Goal: Task Accomplishment & Management: Complete application form

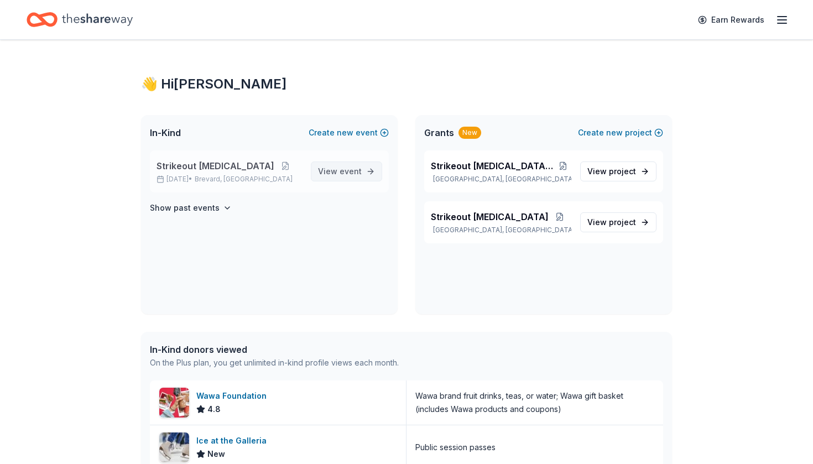
click at [363, 175] on link "View event" at bounding box center [346, 171] width 71 height 20
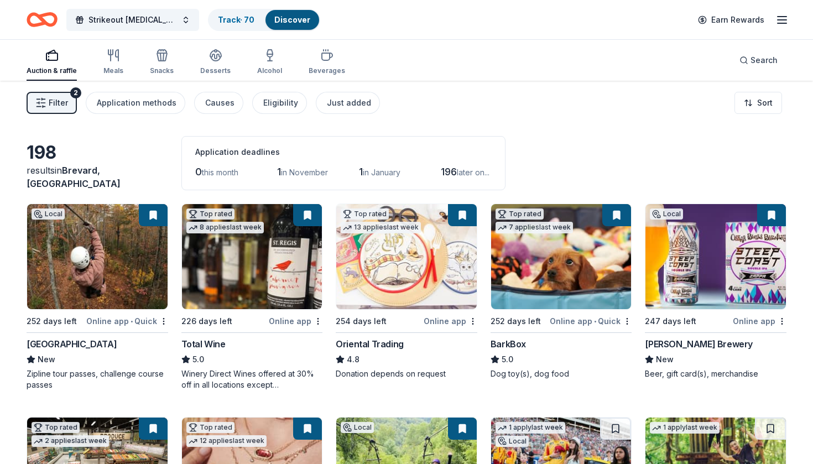
click at [50, 99] on span "Filter" at bounding box center [58, 102] width 19 height 13
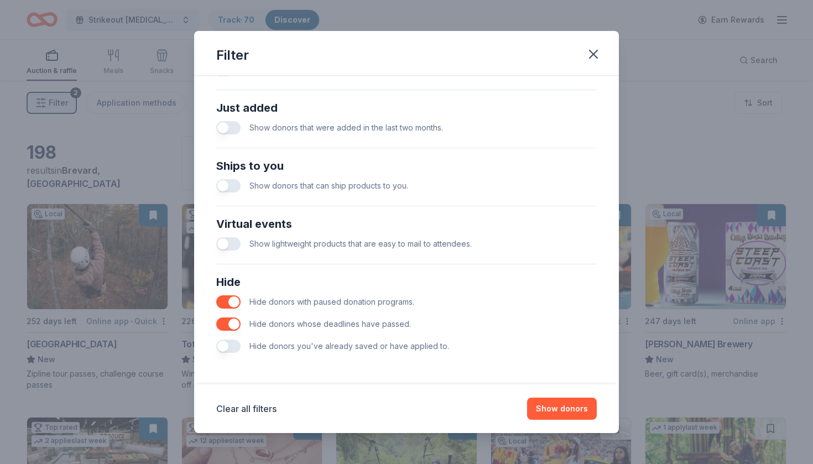
scroll to position [421, 0]
click at [564, 407] on button "Show donors" at bounding box center [562, 408] width 70 height 22
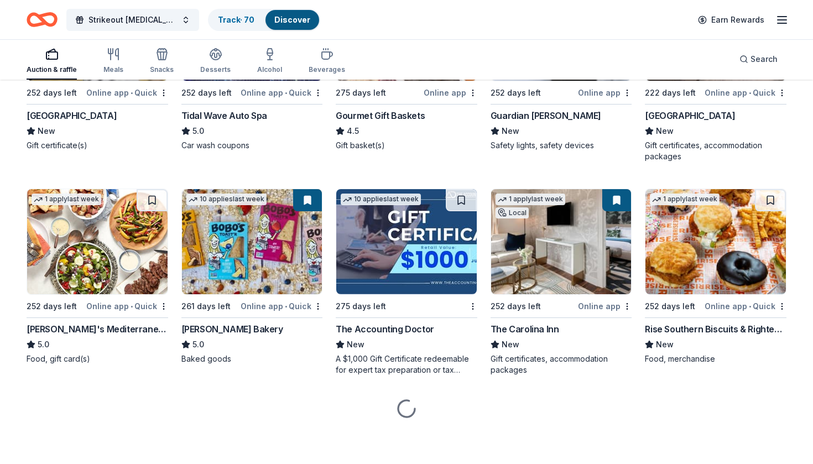
scroll to position [1082, 0]
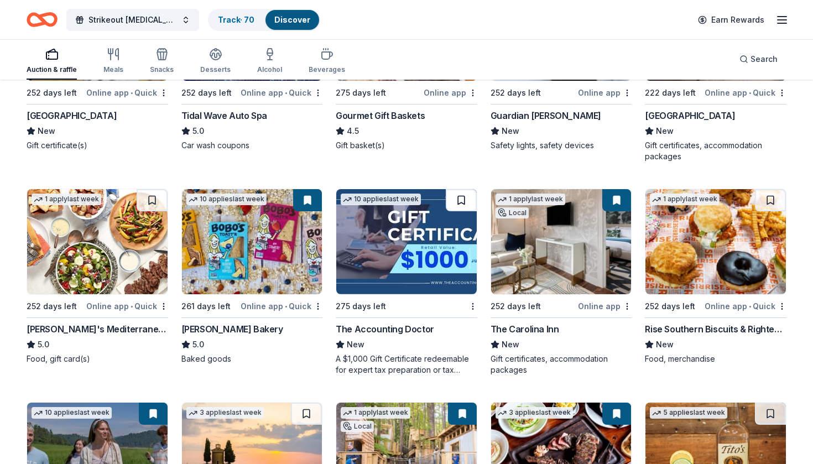
click at [461, 195] on button at bounding box center [461, 200] width 31 height 22
click at [92, 250] on img at bounding box center [97, 241] width 140 height 105
click at [151, 198] on button at bounding box center [152, 200] width 31 height 22
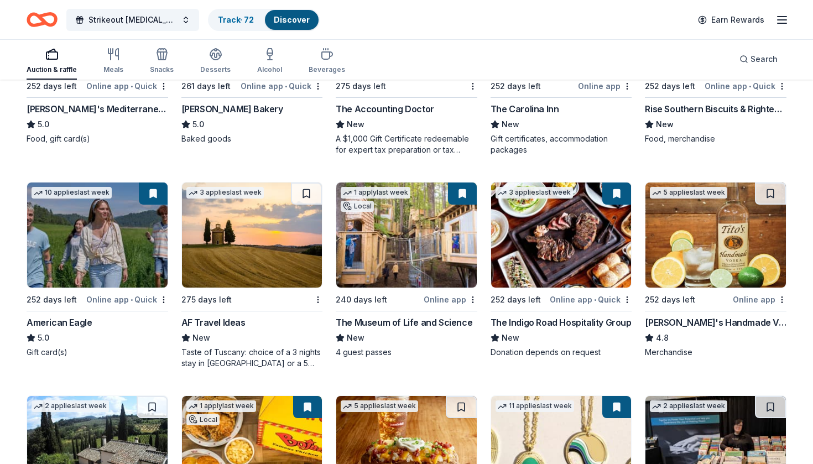
scroll to position [1303, 0]
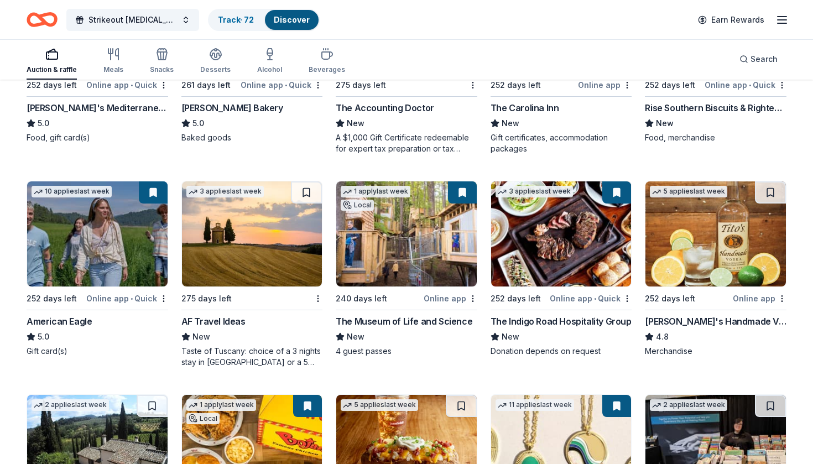
click at [237, 231] on img at bounding box center [252, 233] width 140 height 105
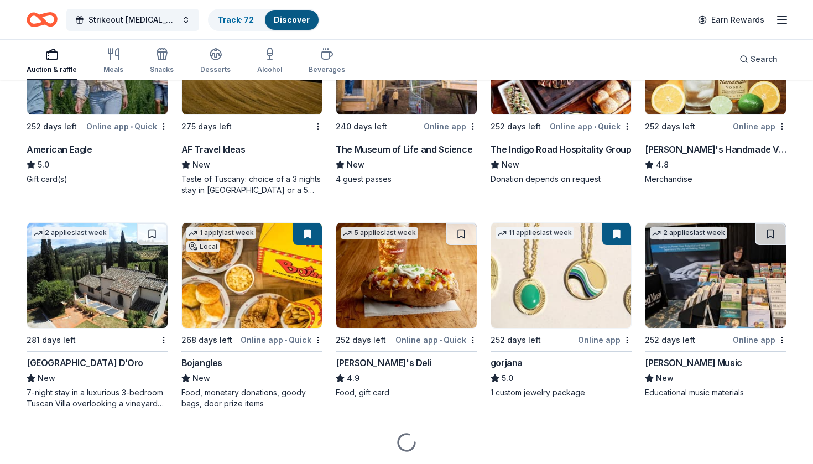
scroll to position [1476, 0]
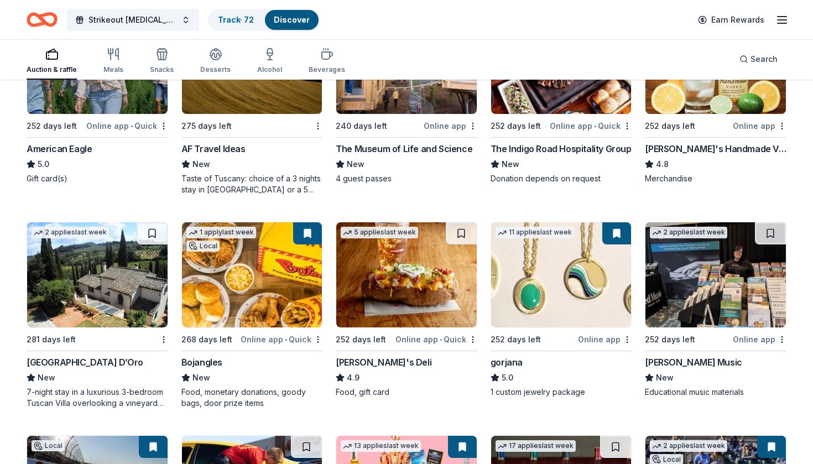
click at [742, 267] on img at bounding box center [715, 274] width 140 height 105
click at [397, 279] on img at bounding box center [406, 274] width 140 height 105
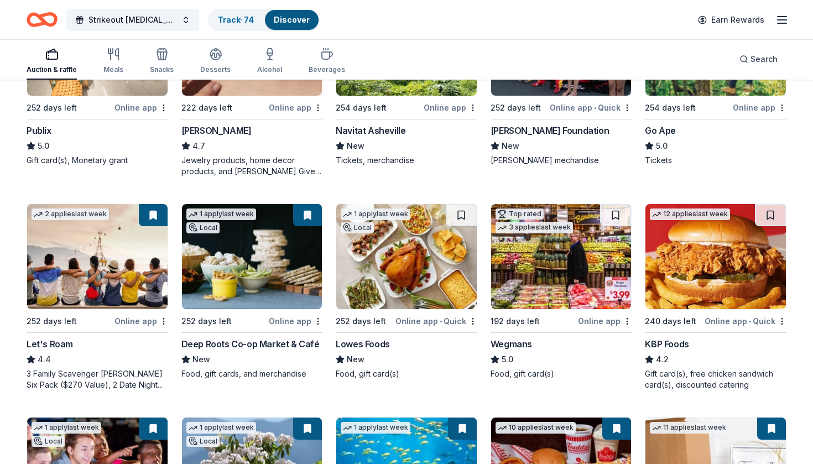
scroll to position [428, 0]
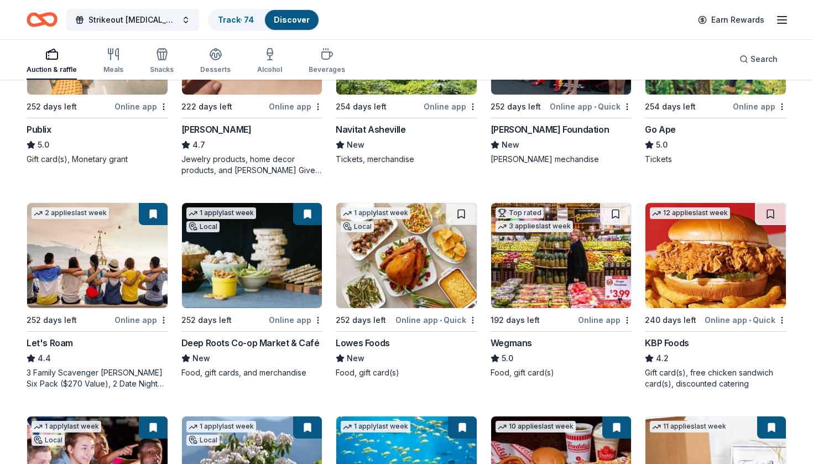
click at [754, 237] on img at bounding box center [715, 255] width 140 height 105
click at [405, 266] on img at bounding box center [406, 255] width 140 height 105
click at [459, 336] on div "Not interested" at bounding box center [438, 339] width 74 height 20
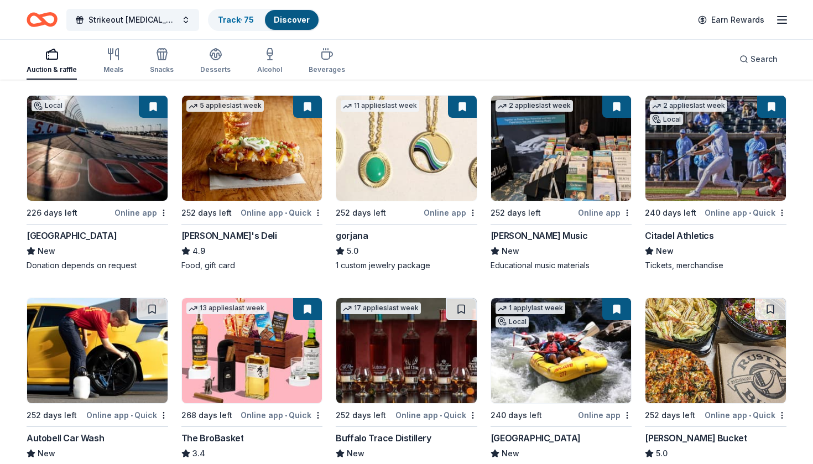
scroll to position [1603, 0]
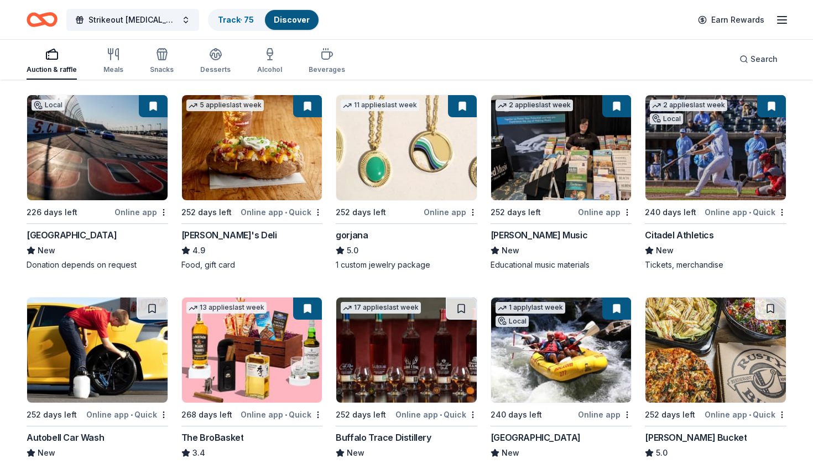
click at [110, 378] on img at bounding box center [97, 349] width 140 height 105
click at [155, 309] on button at bounding box center [152, 308] width 31 height 22
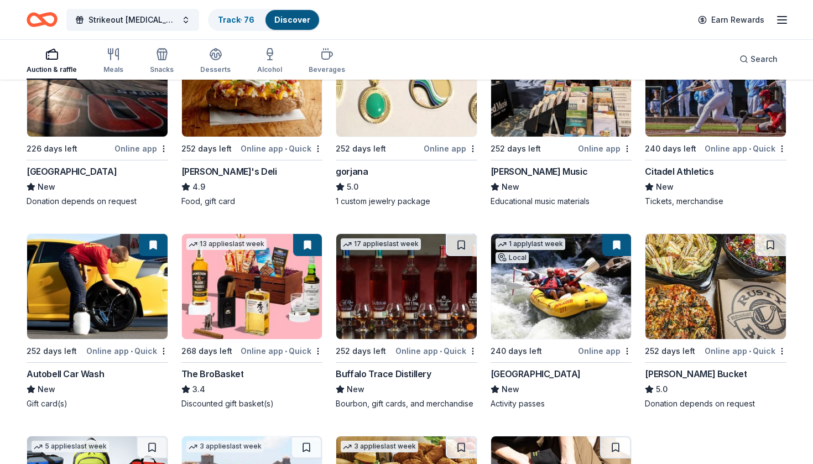
scroll to position [1669, 0]
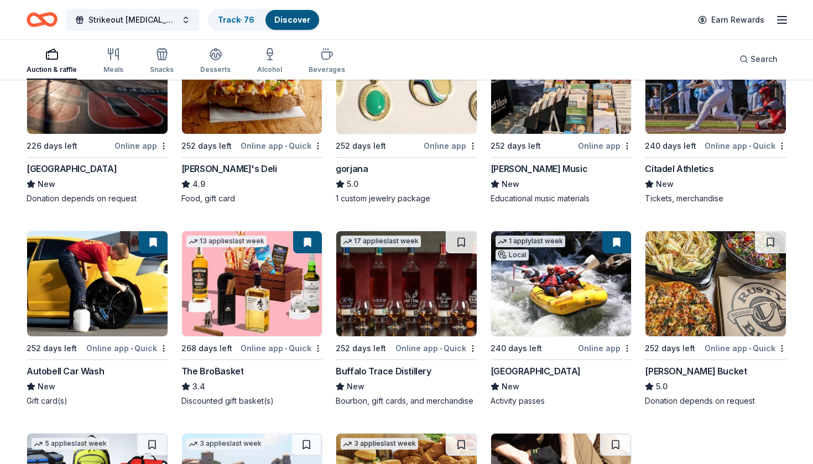
click at [433, 333] on img at bounding box center [406, 283] width 140 height 105
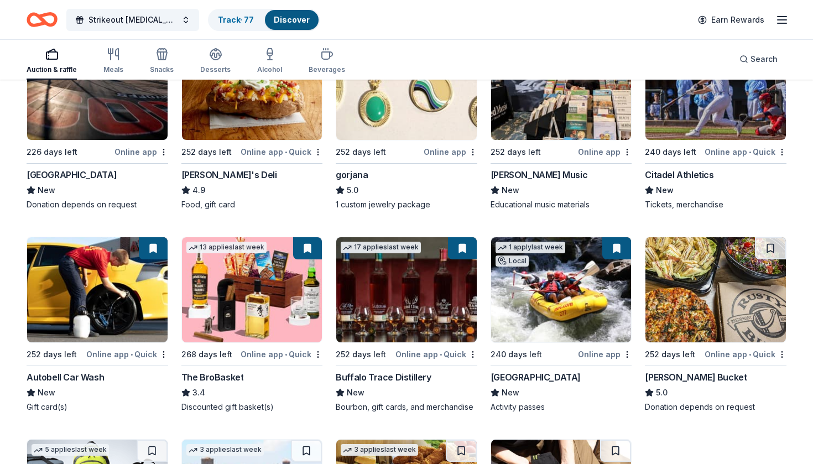
scroll to position [1663, 0]
click at [318, 359] on div "Online app • Quick" at bounding box center [281, 354] width 82 height 14
click at [301, 249] on button at bounding box center [307, 248] width 29 height 22
drag, startPoint x: 313, startPoint y: 355, endPoint x: 253, endPoint y: 355, distance: 60.3
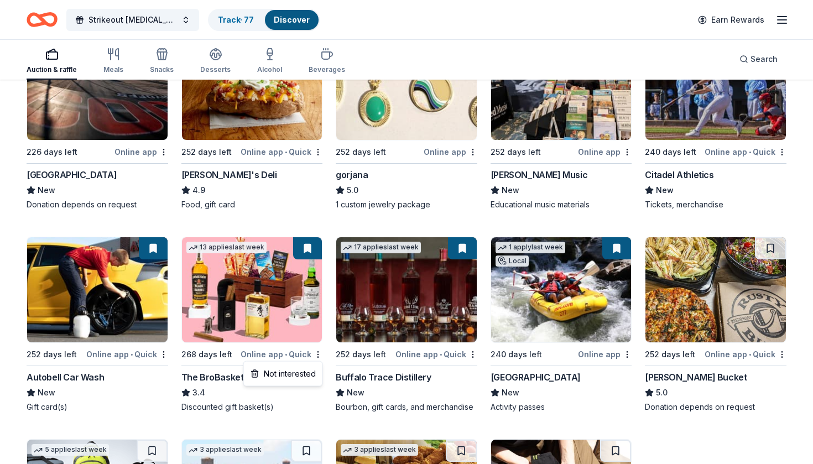
click at [253, 314] on img at bounding box center [252, 289] width 140 height 105
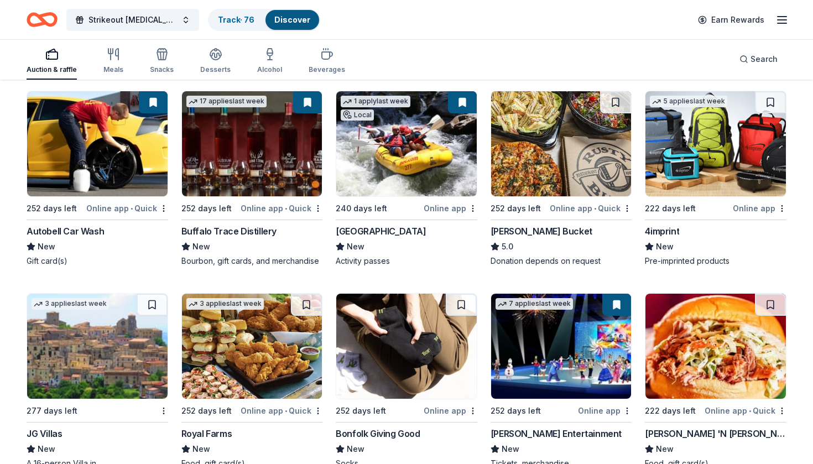
scroll to position [1806, 0]
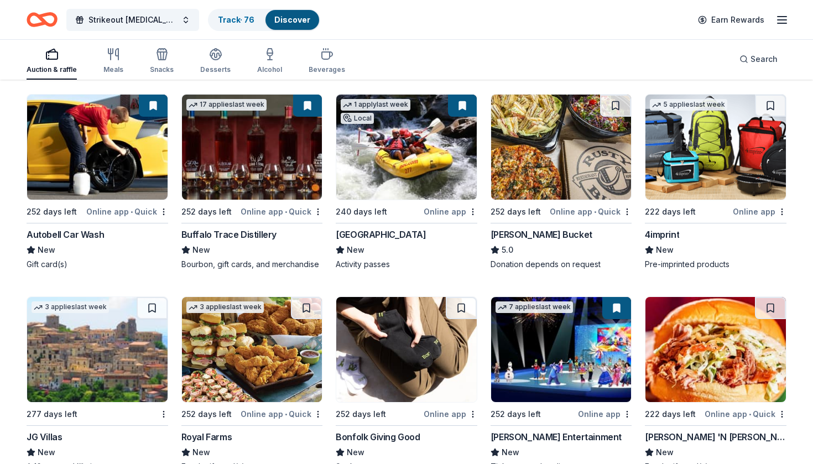
click at [702, 120] on img at bounding box center [715, 147] width 140 height 105
click at [151, 373] on img at bounding box center [97, 349] width 140 height 105
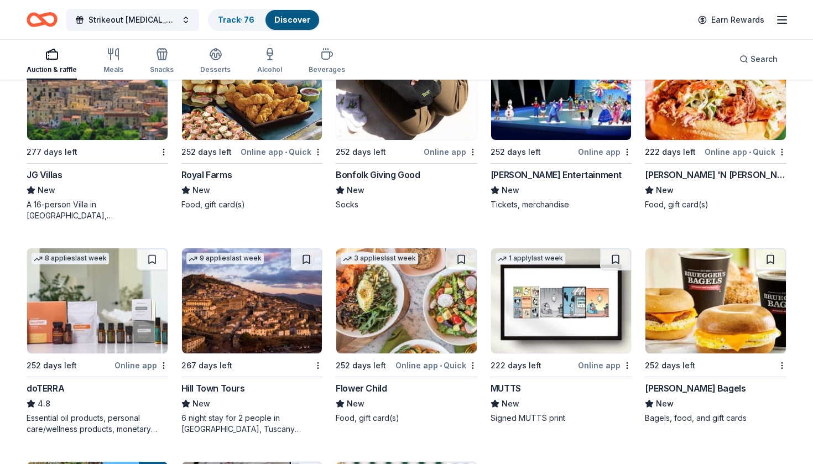
scroll to position [2068, 0]
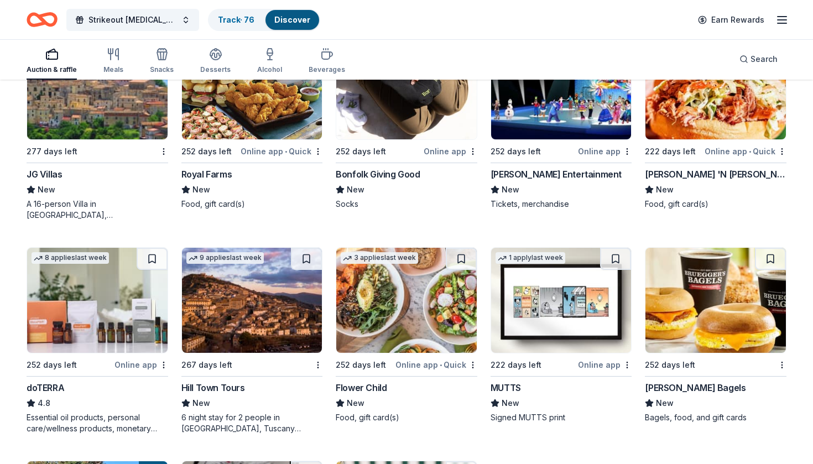
click at [546, 311] on img at bounding box center [561, 300] width 140 height 105
click at [616, 383] on div "Not interested" at bounding box center [592, 384] width 74 height 20
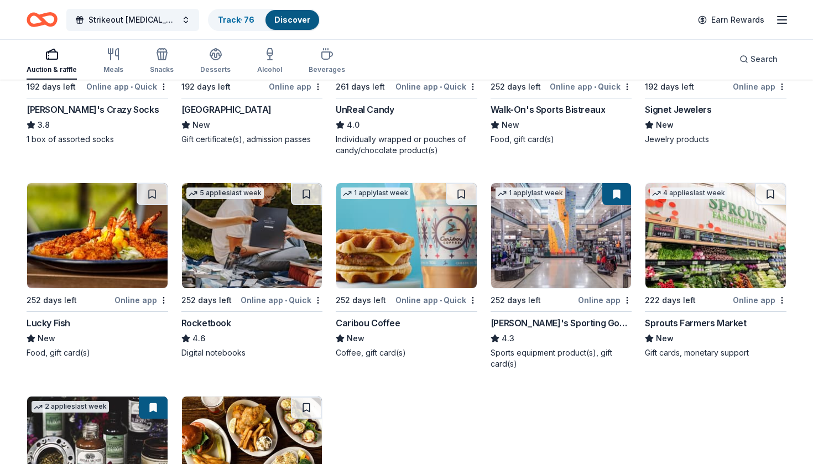
scroll to position [2991, 0]
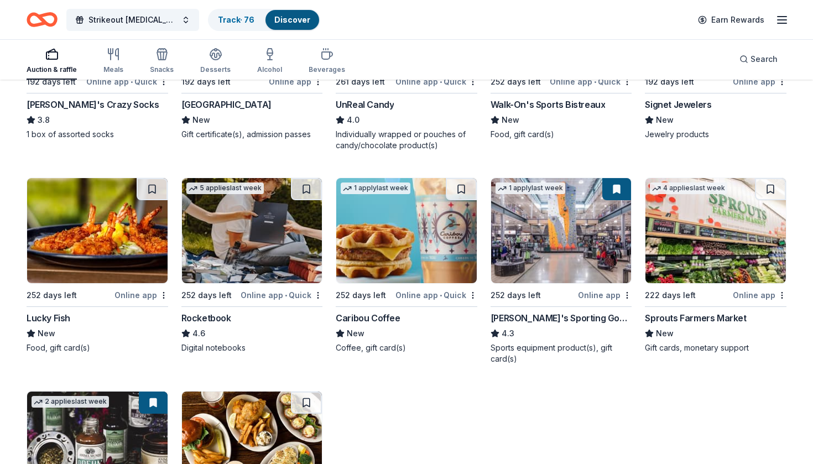
click at [428, 249] on img at bounding box center [406, 230] width 140 height 105
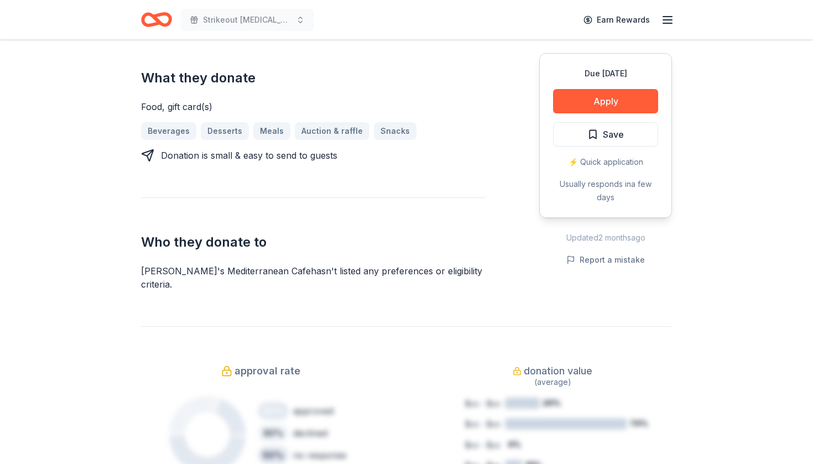
scroll to position [454, 0]
click at [606, 101] on button "Apply" at bounding box center [605, 101] width 105 height 24
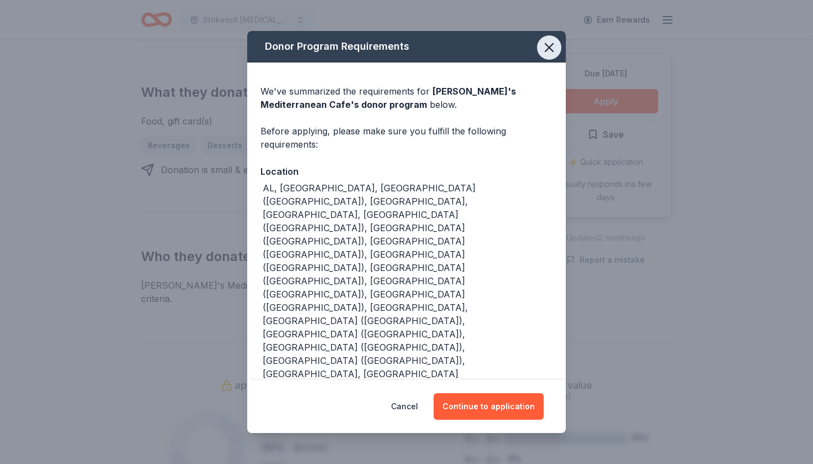
click at [547, 51] on icon "button" at bounding box center [549, 48] width 8 height 8
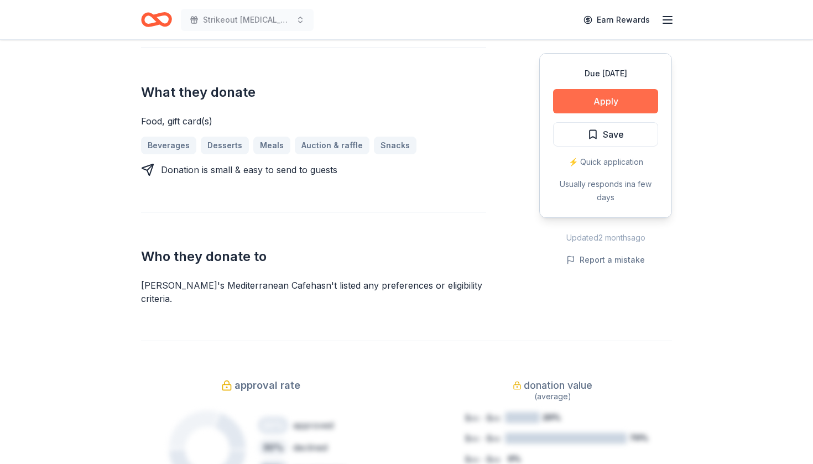
click at [612, 106] on button "Apply" at bounding box center [605, 101] width 105 height 24
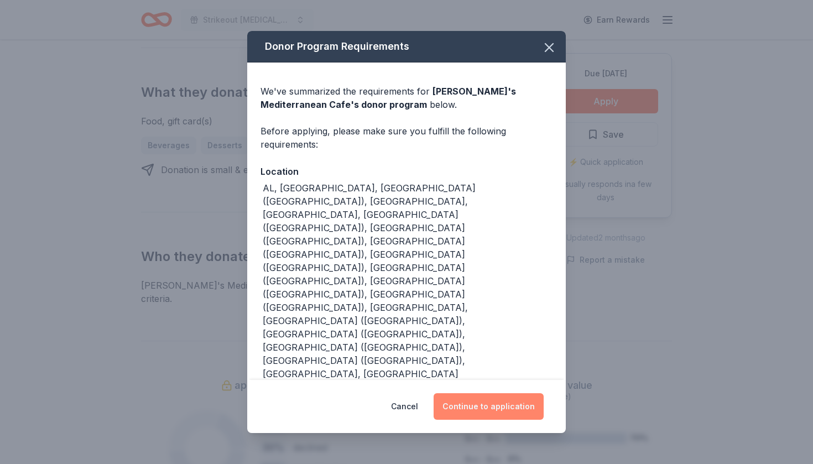
click at [503, 393] on button "Continue to application" at bounding box center [488, 406] width 110 height 27
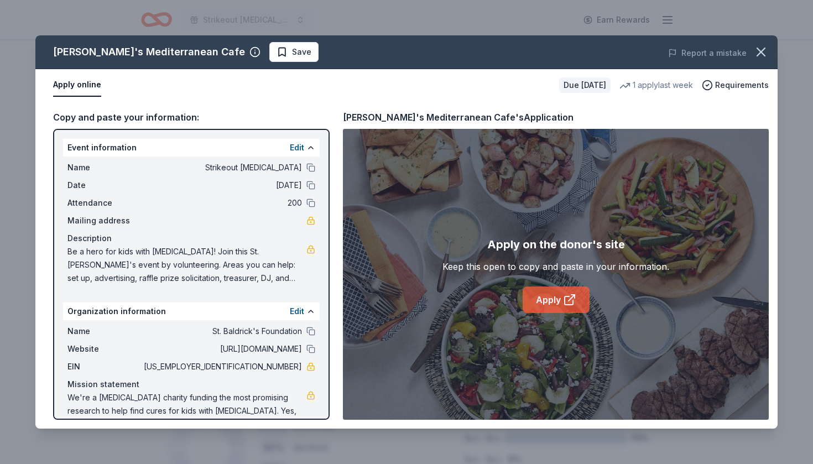
click at [558, 302] on link "Apply" at bounding box center [555, 299] width 67 height 27
click at [548, 299] on link "Apply" at bounding box center [555, 299] width 67 height 27
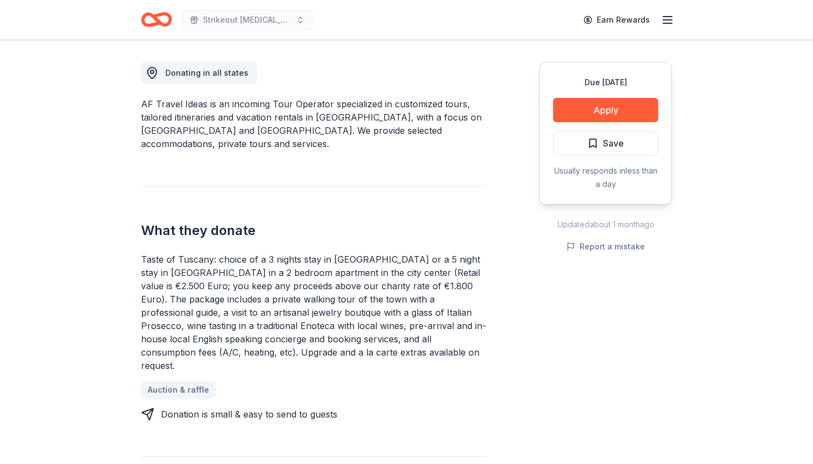
scroll to position [297, 0]
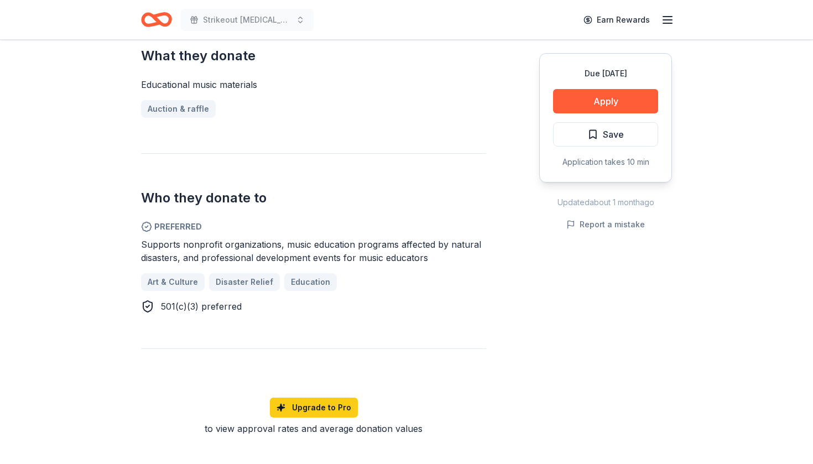
scroll to position [464, 0]
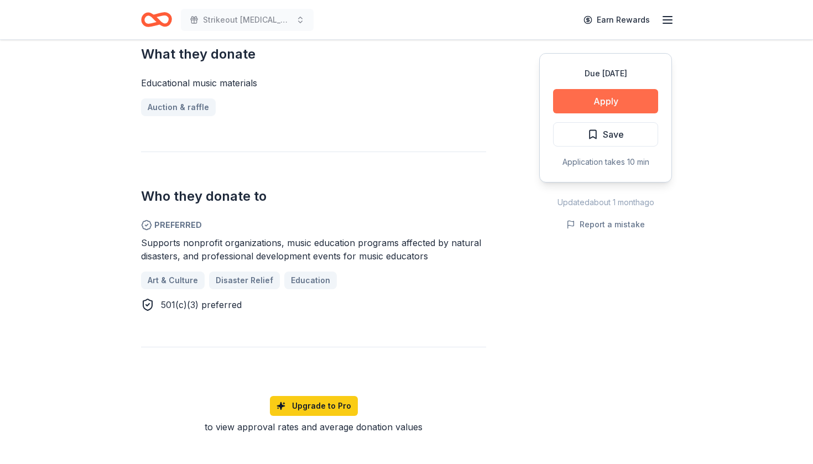
click at [611, 104] on button "Apply" at bounding box center [605, 101] width 105 height 24
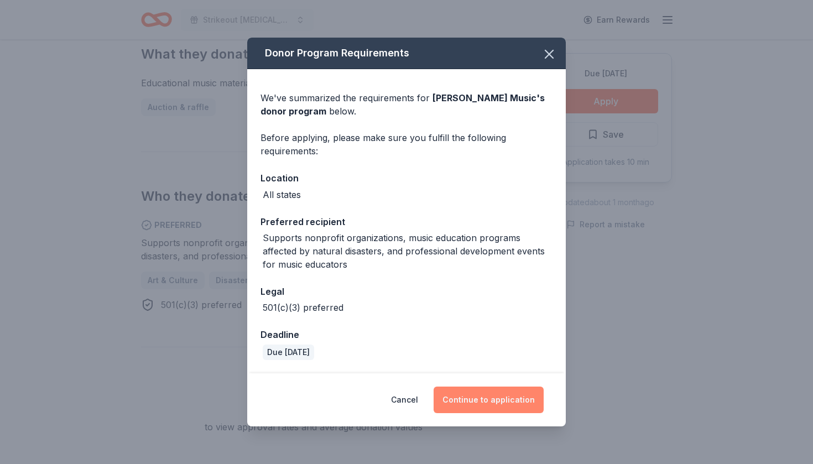
click at [483, 402] on button "Continue to application" at bounding box center [488, 399] width 110 height 27
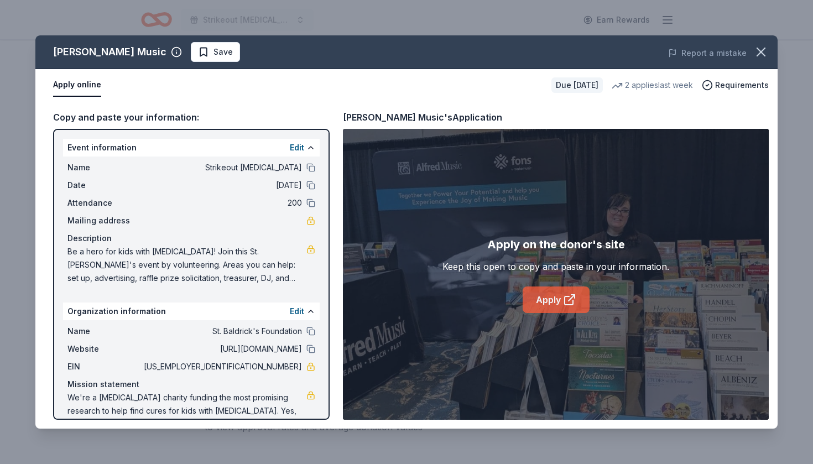
click at [567, 310] on link "Apply" at bounding box center [555, 299] width 67 height 27
click at [213, 55] on span "Save" at bounding box center [222, 51] width 19 height 13
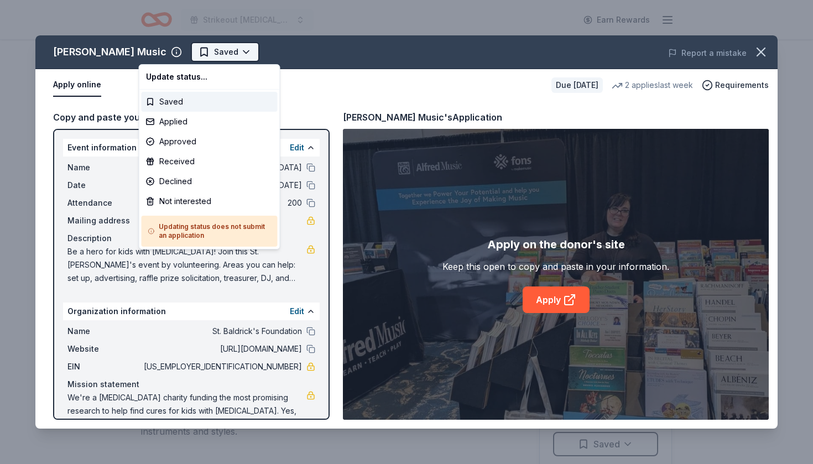
click at [170, 57] on html "Strikeout childhood cancer Earn Rewards Due in 252 days Share Alfred Music New …" at bounding box center [406, 232] width 813 height 464
click at [167, 121] on div "Applied" at bounding box center [210, 122] width 136 height 20
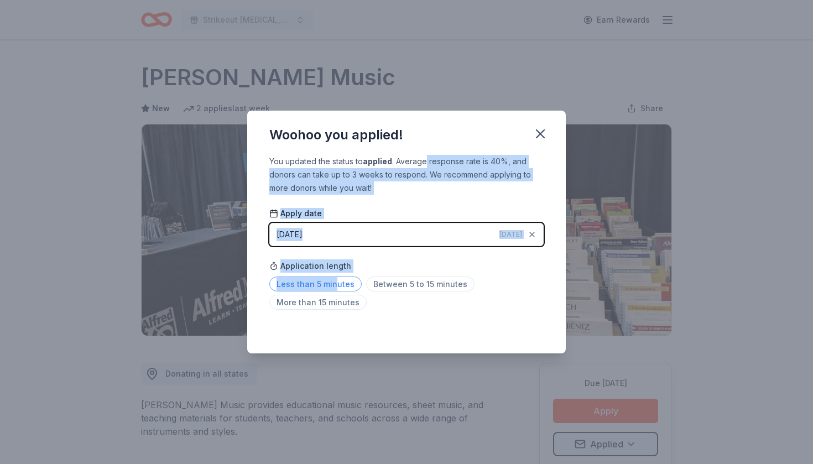
drag, startPoint x: 426, startPoint y: 163, endPoint x: 337, endPoint y: 282, distance: 148.5
click at [337, 282] on div "You updated the status to applied . Average response rate is 40%, and donors ca…" at bounding box center [406, 254] width 318 height 199
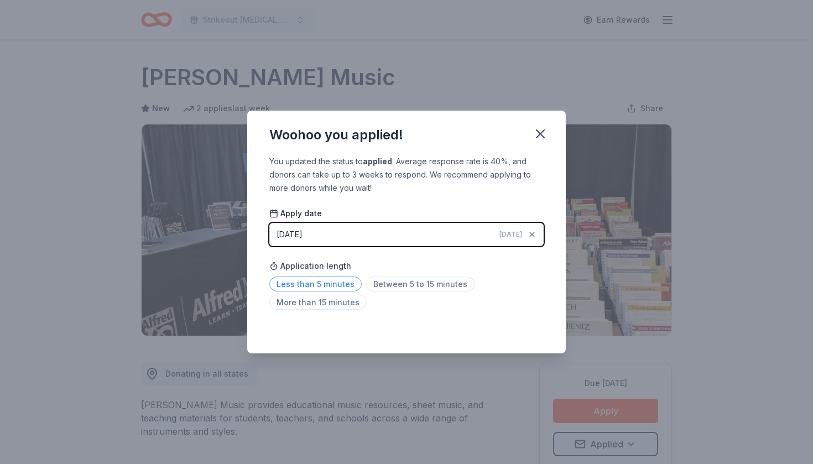
click at [337, 282] on span "Less than 5 minutes" at bounding box center [315, 283] width 92 height 15
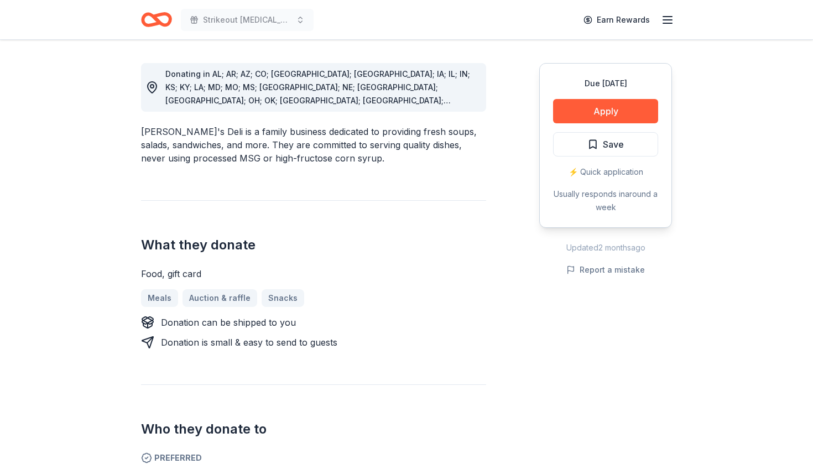
scroll to position [302, 0]
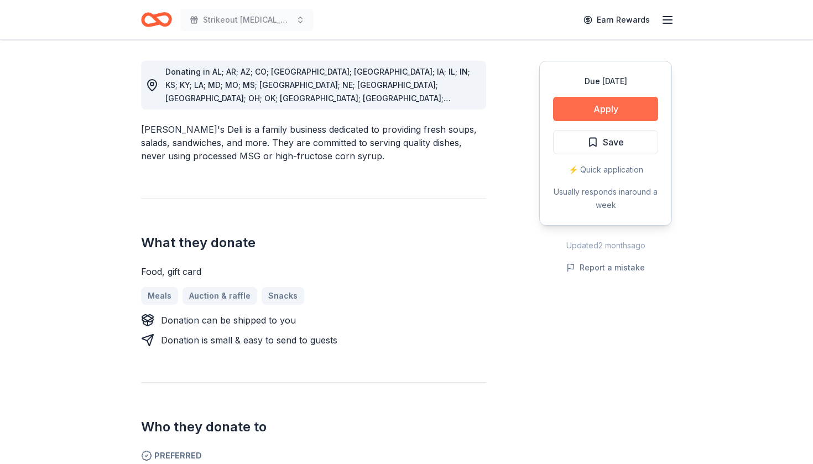
click at [616, 116] on button "Apply" at bounding box center [605, 109] width 105 height 24
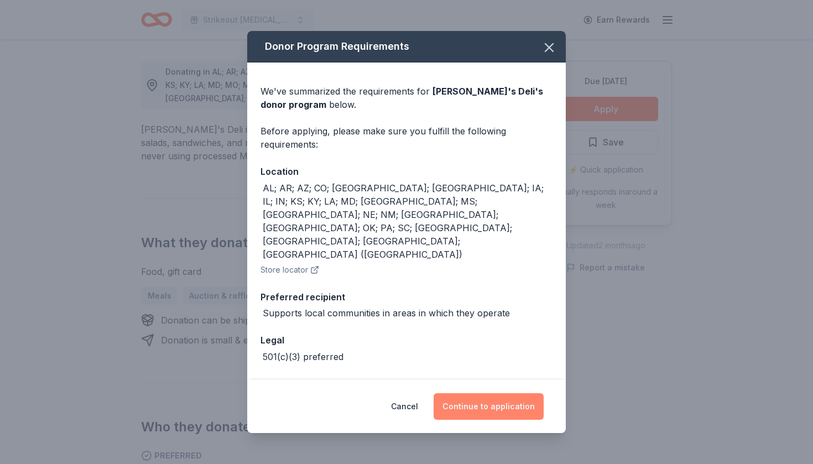
click at [457, 406] on button "Continue to application" at bounding box center [488, 406] width 110 height 27
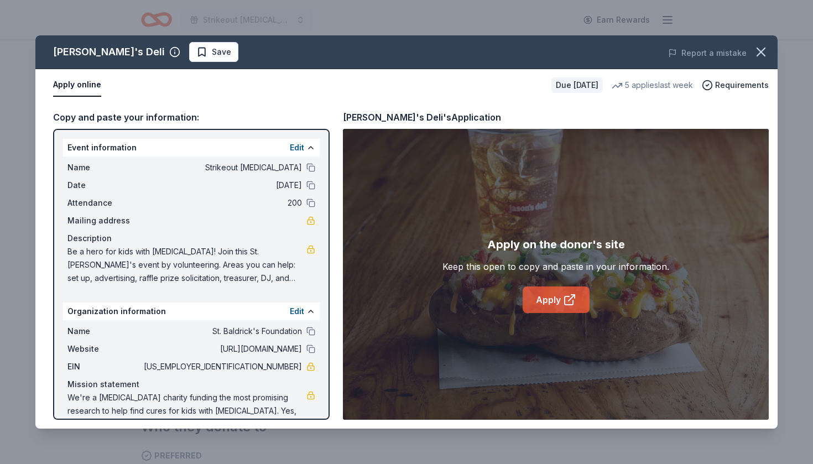
click at [549, 301] on link "Apply" at bounding box center [555, 299] width 67 height 27
click at [212, 51] on span "Save" at bounding box center [221, 51] width 19 height 13
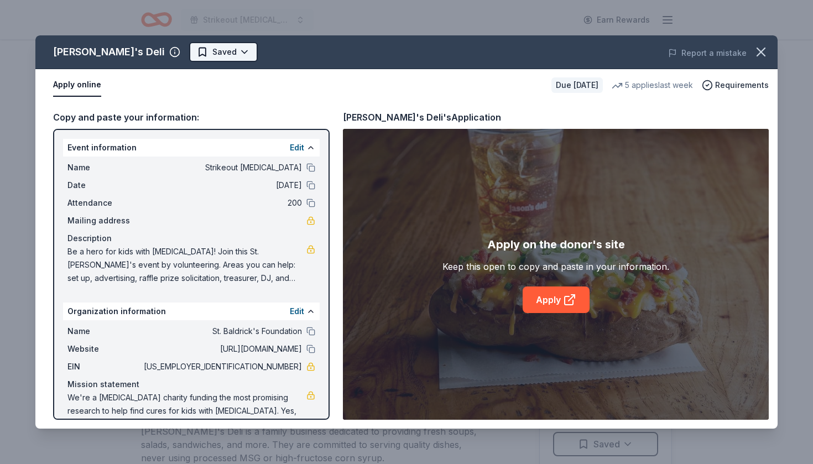
click at [192, 53] on html "Strikeout childhood cancer Earn Rewards Due in 252 days Share Jason's Deli 4.9 …" at bounding box center [406, 232] width 813 height 464
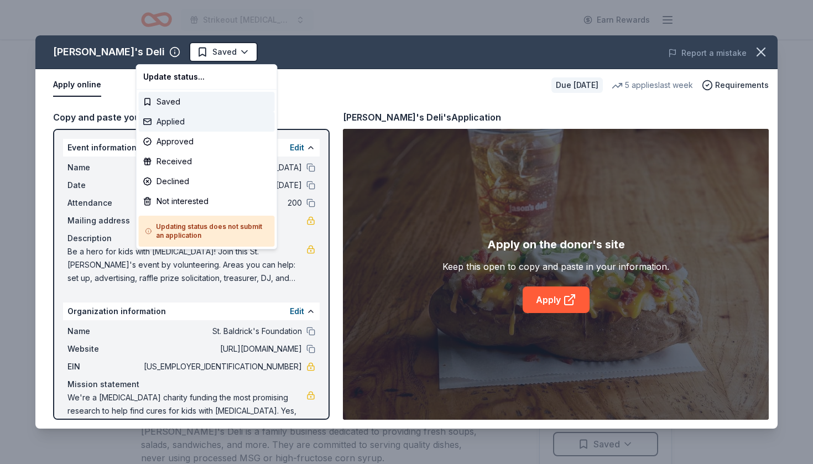
click at [180, 117] on div "Applied" at bounding box center [207, 122] width 136 height 20
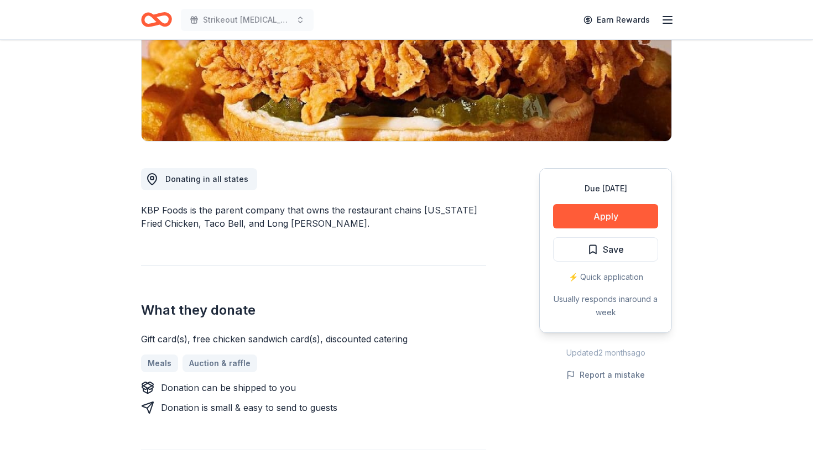
scroll to position [200, 0]
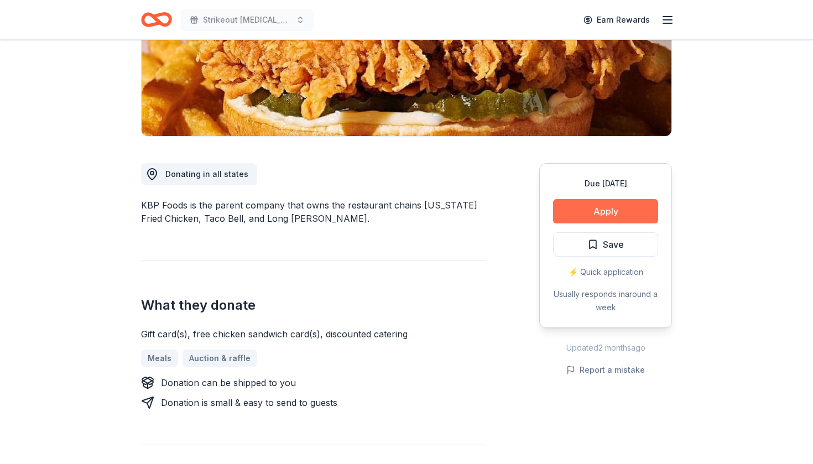
click at [593, 217] on button "Apply" at bounding box center [605, 211] width 105 height 24
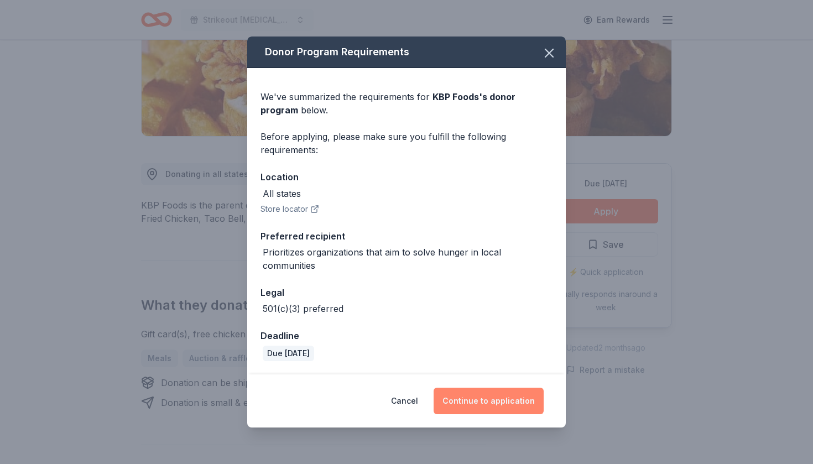
click at [482, 391] on button "Continue to application" at bounding box center [488, 401] width 110 height 27
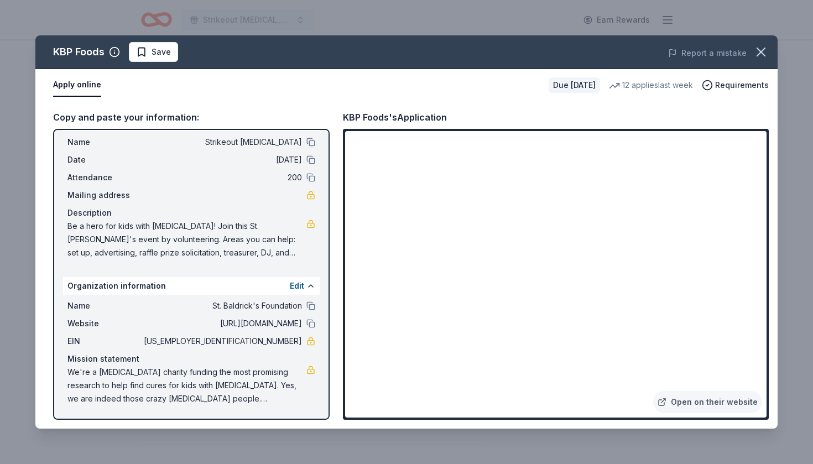
scroll to position [25, 0]
click at [160, 49] on span "Save" at bounding box center [160, 51] width 19 height 13
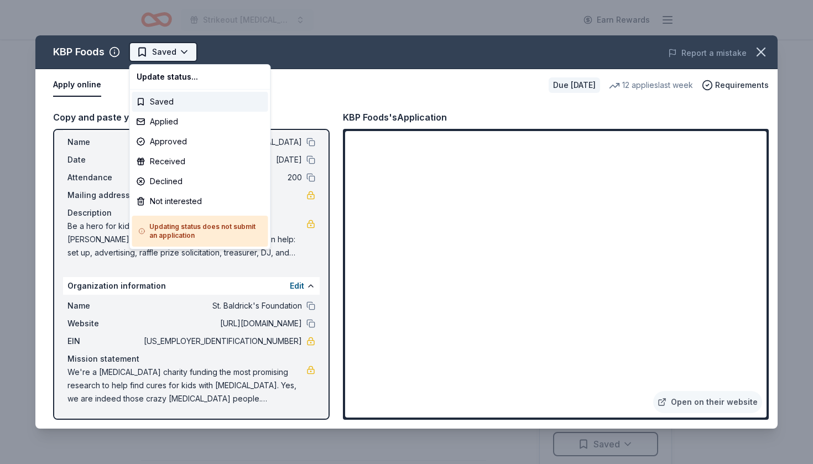
scroll to position [0, 0]
click at [181, 53] on html "Strikeout [MEDICAL_DATA] Earn Rewards Due [DATE] Share KBP Foods 4.2 • 5 review…" at bounding box center [406, 232] width 813 height 464
click at [182, 118] on div "Applied" at bounding box center [200, 122] width 136 height 20
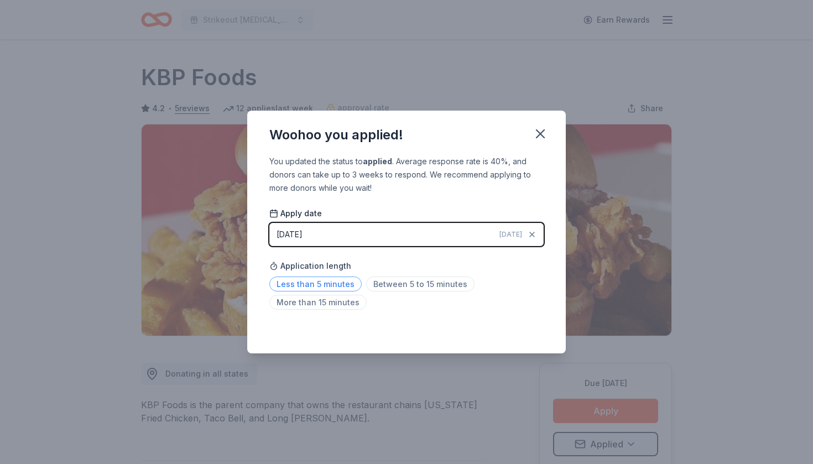
click at [338, 286] on span "Less than 5 minutes" at bounding box center [315, 283] width 92 height 15
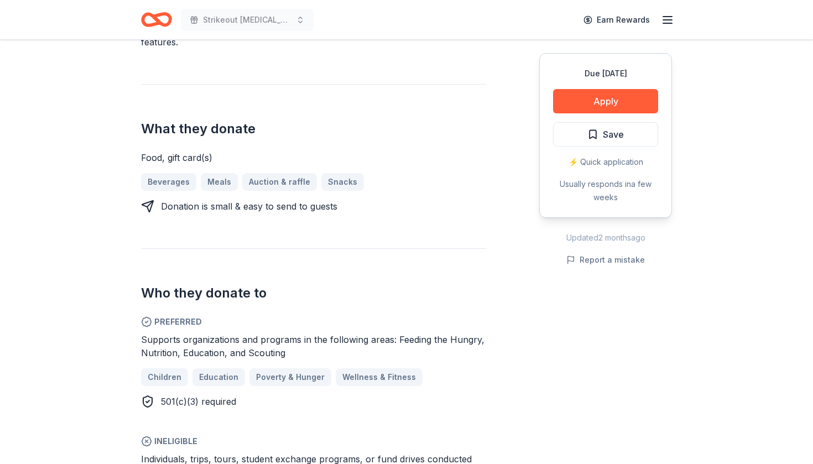
scroll to position [417, 0]
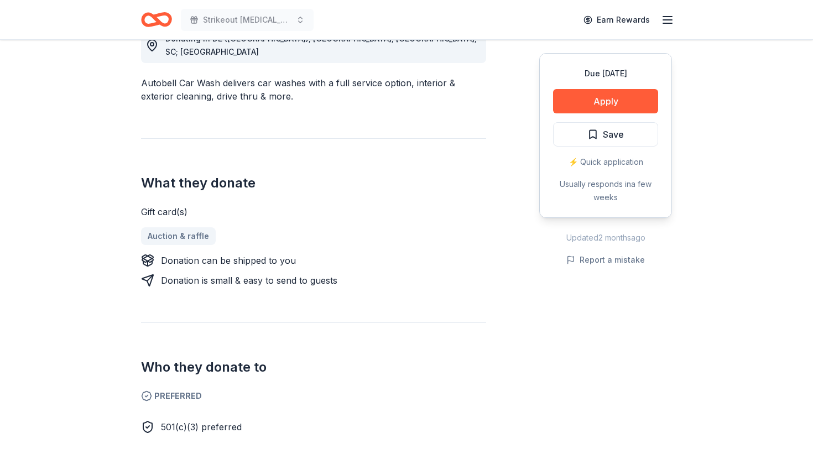
scroll to position [337, 0]
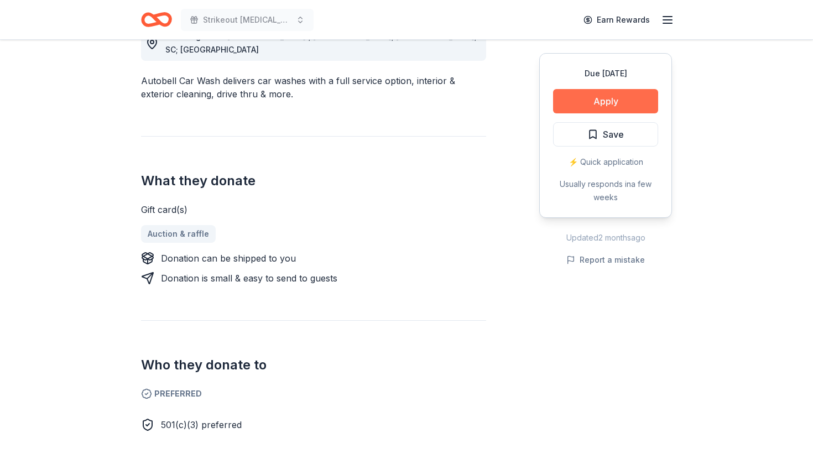
click at [603, 102] on button "Apply" at bounding box center [605, 101] width 105 height 24
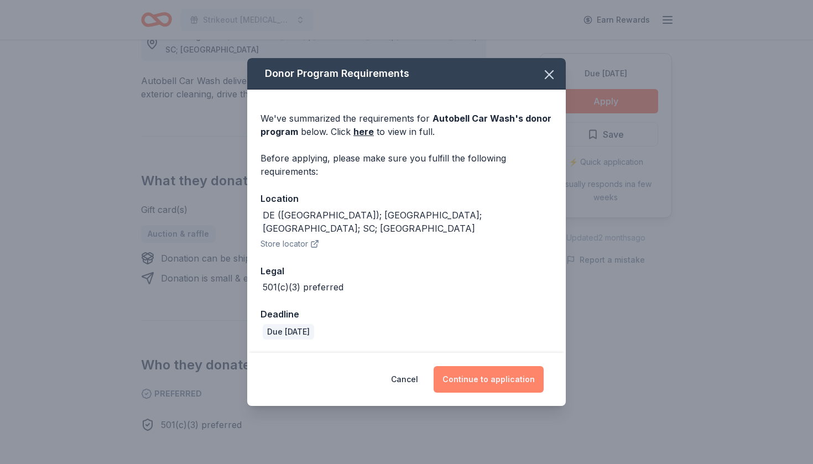
click at [489, 369] on button "Continue to application" at bounding box center [488, 379] width 110 height 27
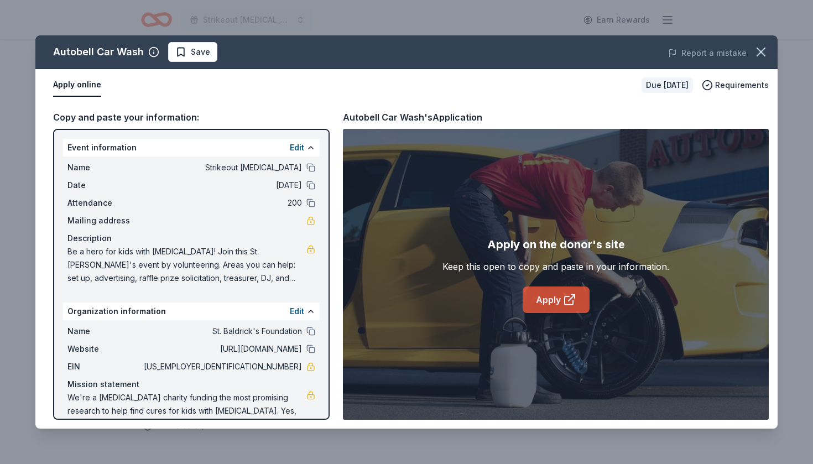
click at [557, 299] on link "Apply" at bounding box center [555, 299] width 67 height 27
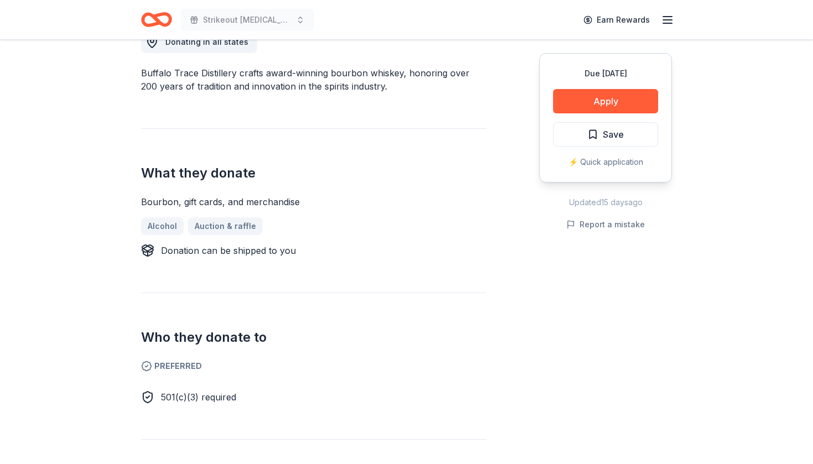
scroll to position [332, 0]
click at [619, 103] on button "Apply" at bounding box center [605, 101] width 105 height 24
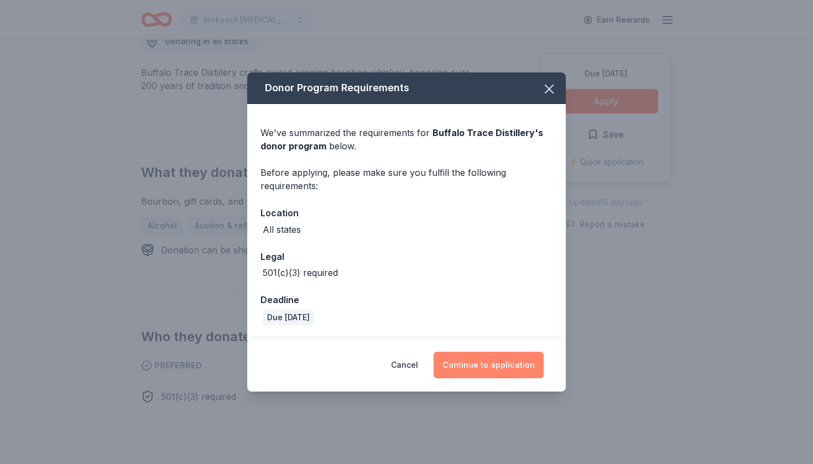
click at [505, 362] on button "Continue to application" at bounding box center [488, 365] width 110 height 27
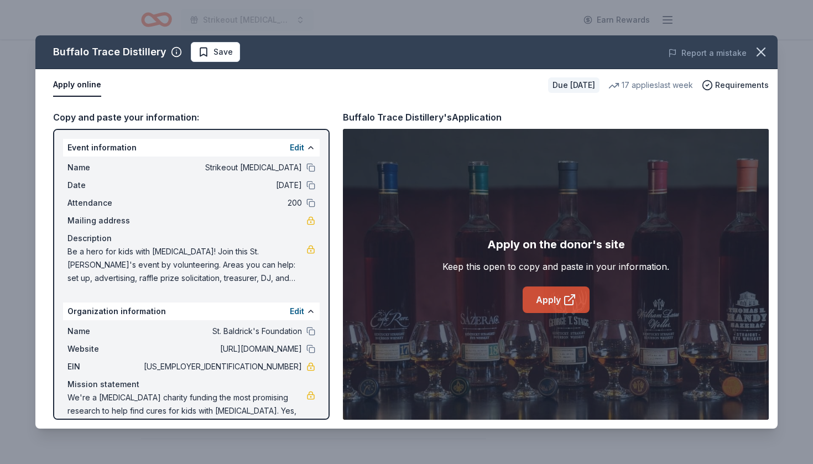
click at [543, 297] on link "Apply" at bounding box center [555, 299] width 67 height 27
click at [224, 59] on button "Save" at bounding box center [215, 52] width 49 height 20
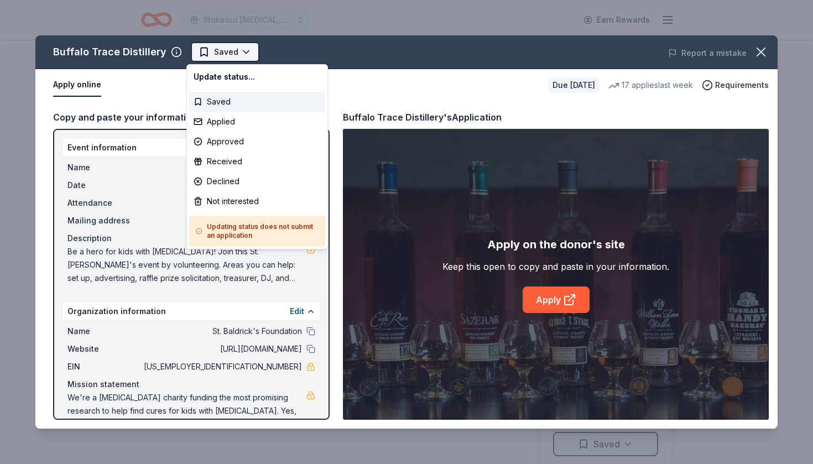
click at [226, 57] on html "Strikeout childhood cancer Earn Rewards Due in 252 days Share Buffalo Trace Dis…" at bounding box center [406, 232] width 813 height 464
click at [222, 127] on div "Applied" at bounding box center [257, 122] width 136 height 20
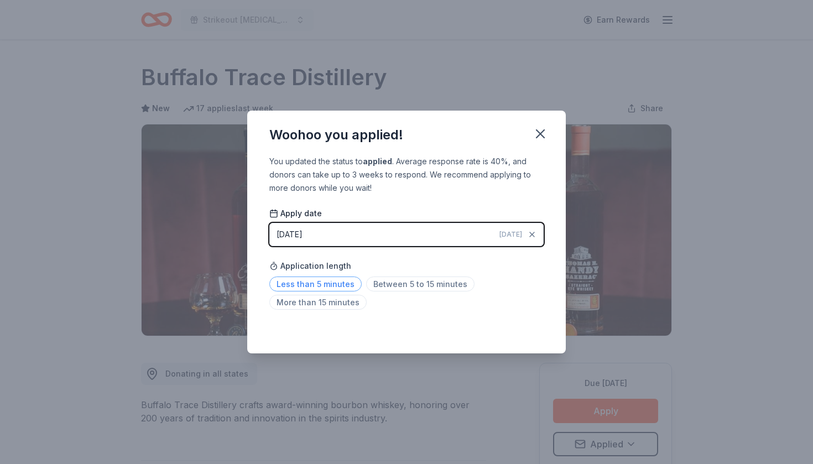
click at [343, 282] on span "Less than 5 minutes" at bounding box center [315, 283] width 92 height 15
click at [542, 134] on icon "button" at bounding box center [540, 134] width 8 height 8
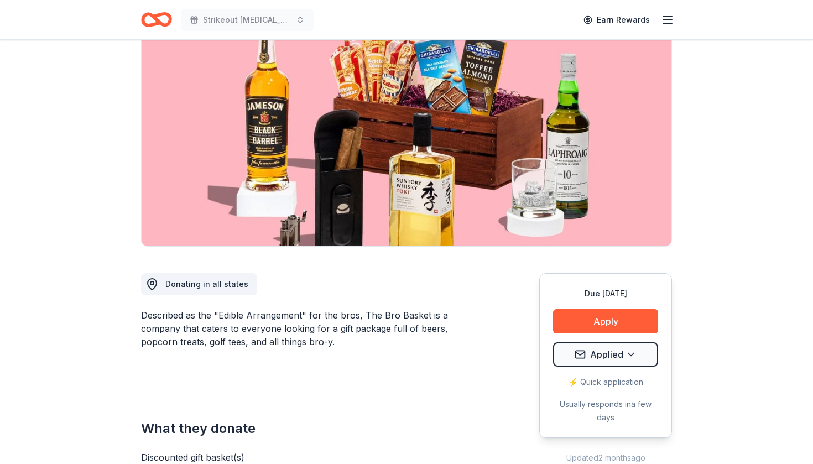
scroll to position [95, 0]
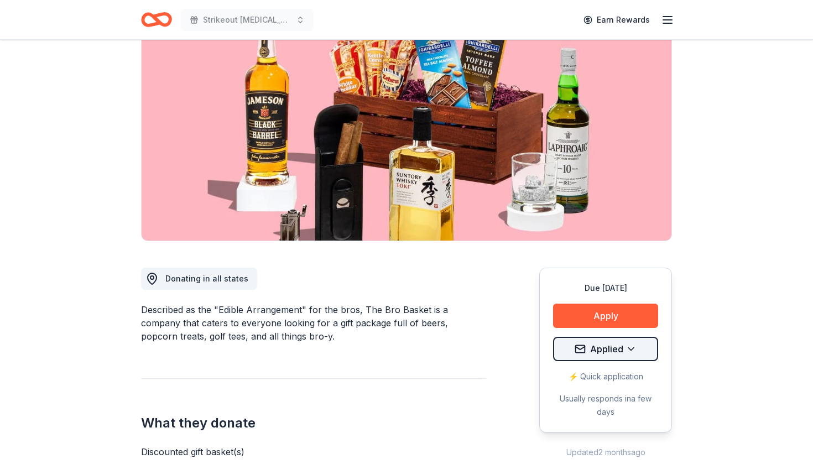
click at [631, 349] on button "Applied" at bounding box center [605, 349] width 105 height 24
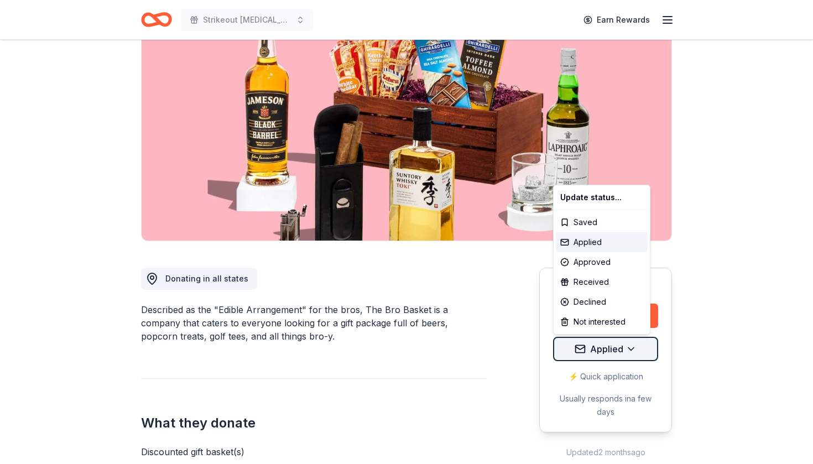
click at [618, 351] on html "Strikeout childhood cancer Earn Rewards Due in 268 days Share The BroBasket 3.4…" at bounding box center [406, 137] width 813 height 464
click at [610, 327] on div "Not interested" at bounding box center [602, 322] width 92 height 20
drag, startPoint x: 465, startPoint y: 367, endPoint x: 469, endPoint y: 412, distance: 44.9
click at [469, 369] on html "Strikeout childhood cancer Earn Rewards Due in 268 days Share The BroBasket 3.4…" at bounding box center [406, 137] width 813 height 464
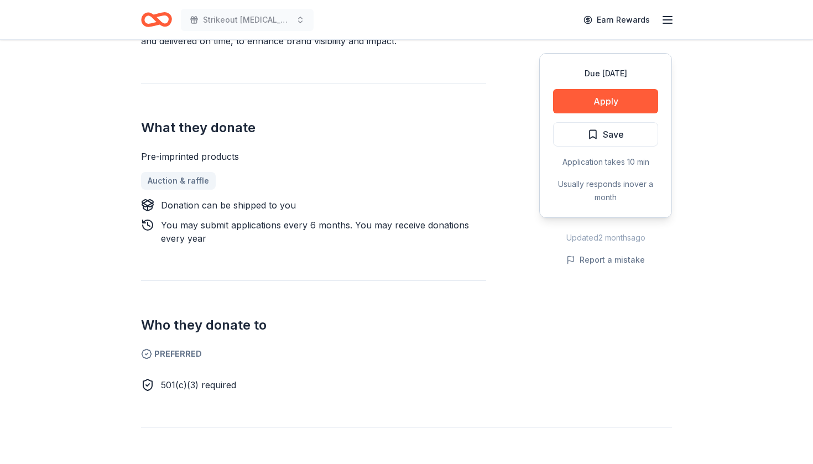
scroll to position [378, 0]
click at [607, 98] on button "Apply" at bounding box center [605, 101] width 105 height 24
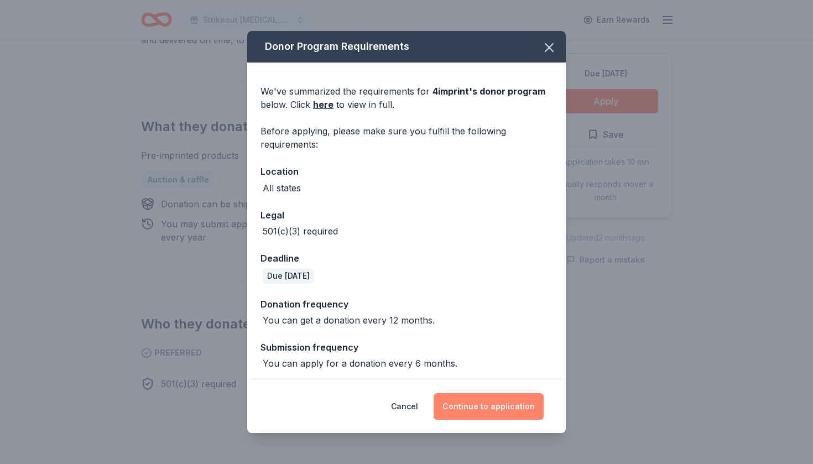
click at [506, 409] on button "Continue to application" at bounding box center [488, 406] width 110 height 27
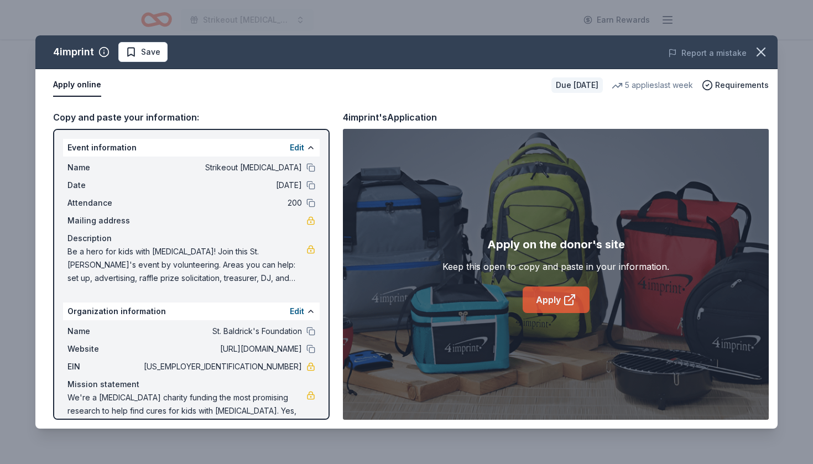
click at [542, 304] on link "Apply" at bounding box center [555, 299] width 67 height 27
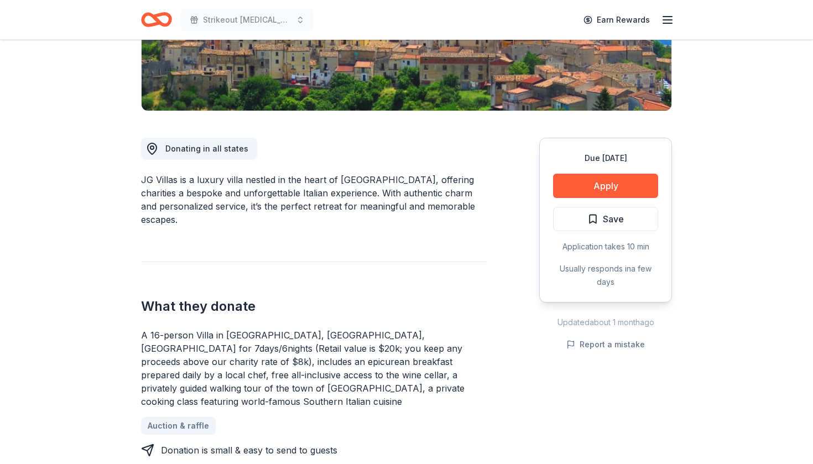
scroll to position [227, 0]
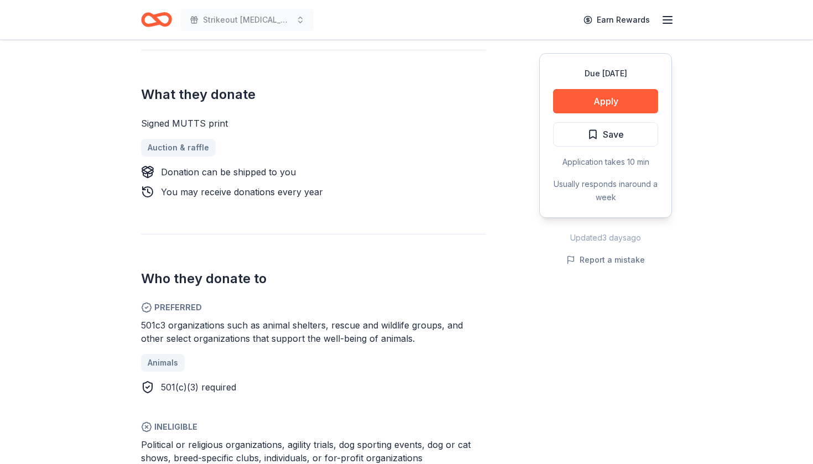
scroll to position [465, 0]
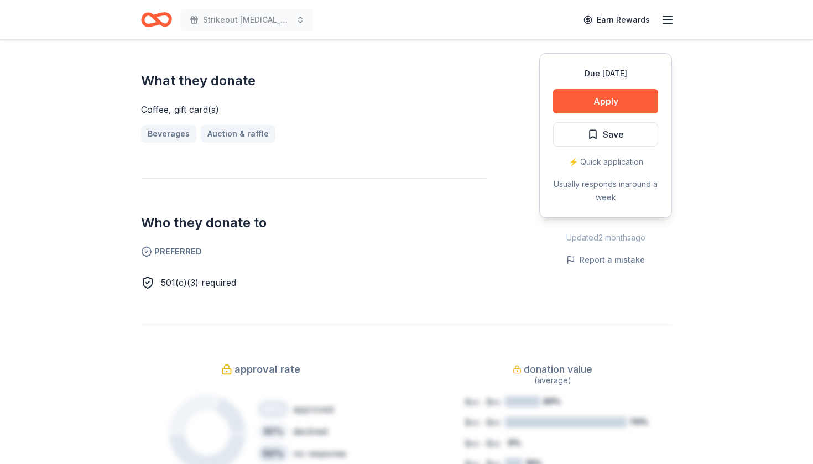
scroll to position [451, 0]
click at [601, 109] on button "Apply" at bounding box center [605, 101] width 105 height 24
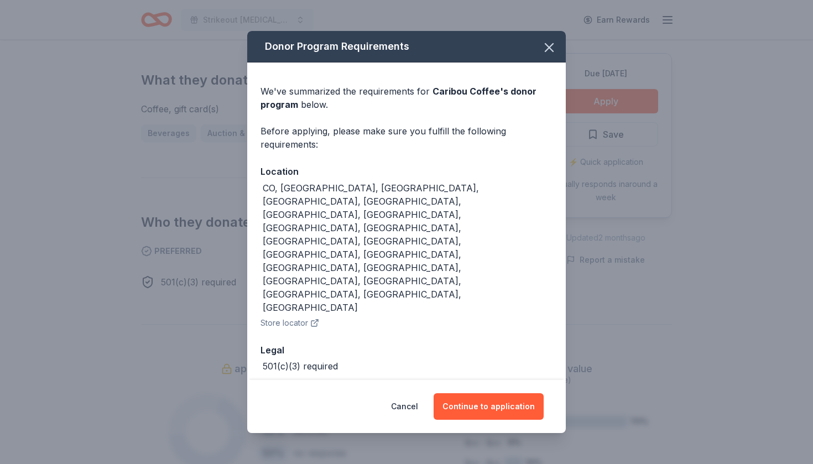
click at [528, 151] on div "Before applying, please make sure you fulfill the following requirements:" at bounding box center [406, 137] width 292 height 27
click at [495, 393] on button "Continue to application" at bounding box center [488, 406] width 110 height 27
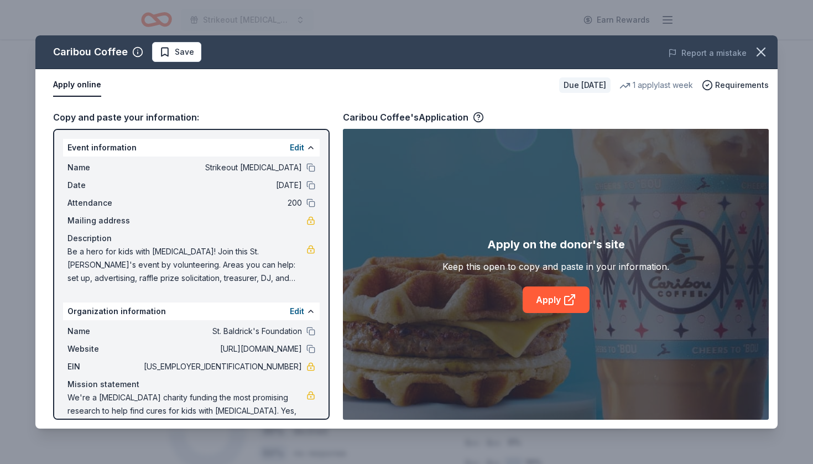
click at [553, 316] on div "Apply on the donor's site Keep this open to copy and paste in your information.…" at bounding box center [556, 274] width 426 height 291
click at [553, 307] on link "Apply" at bounding box center [555, 299] width 67 height 27
